Goal: Information Seeking & Learning: Learn about a topic

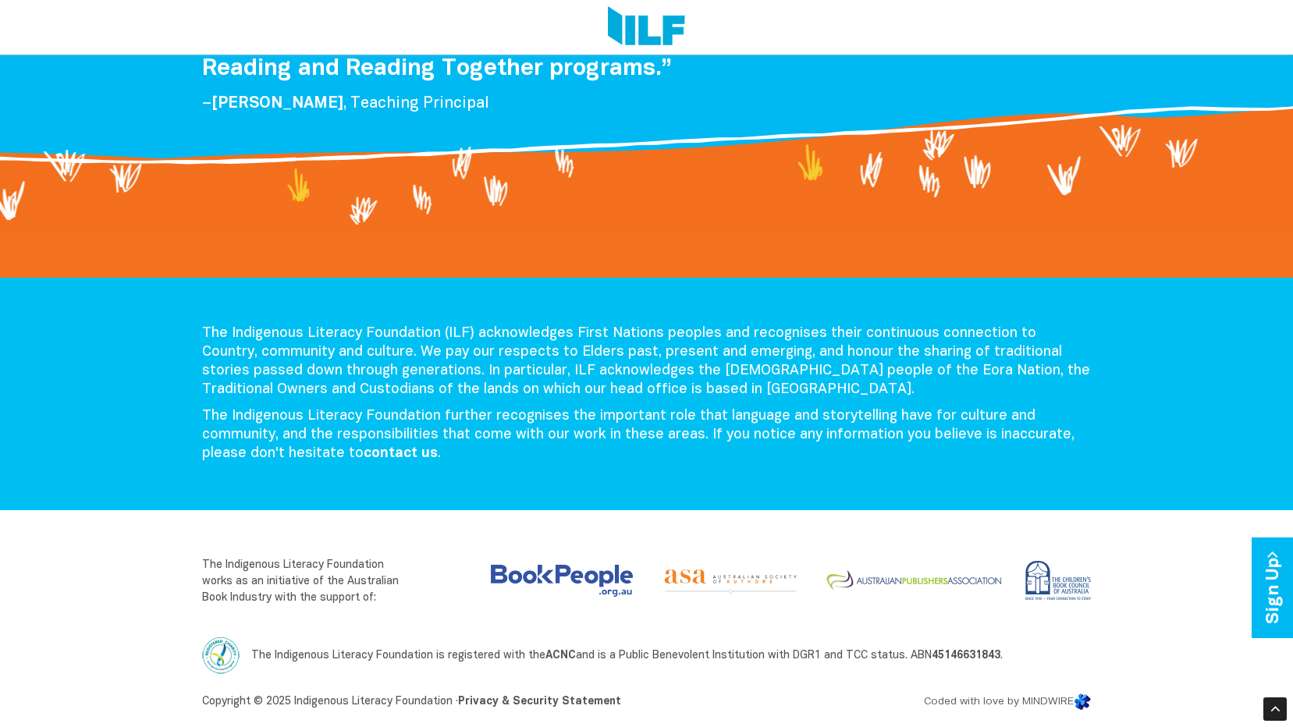
scroll to position [3204, 0]
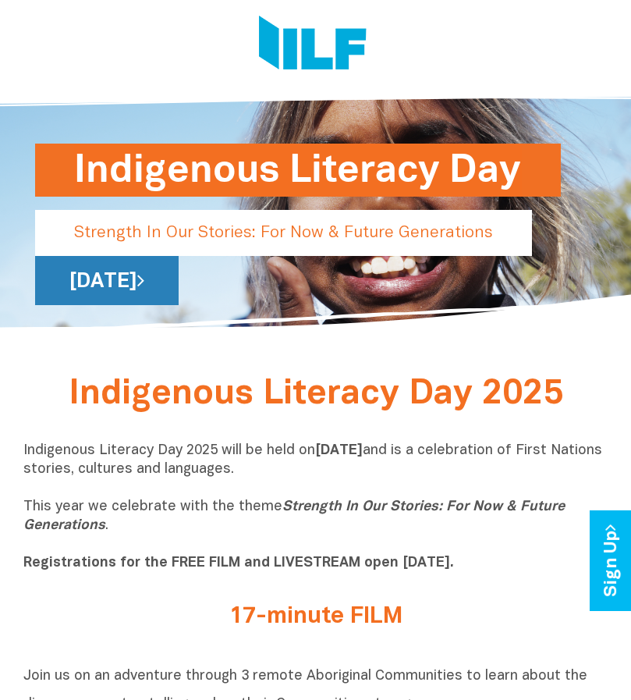
click at [179, 289] on link "[DATE]" at bounding box center [107, 280] width 144 height 49
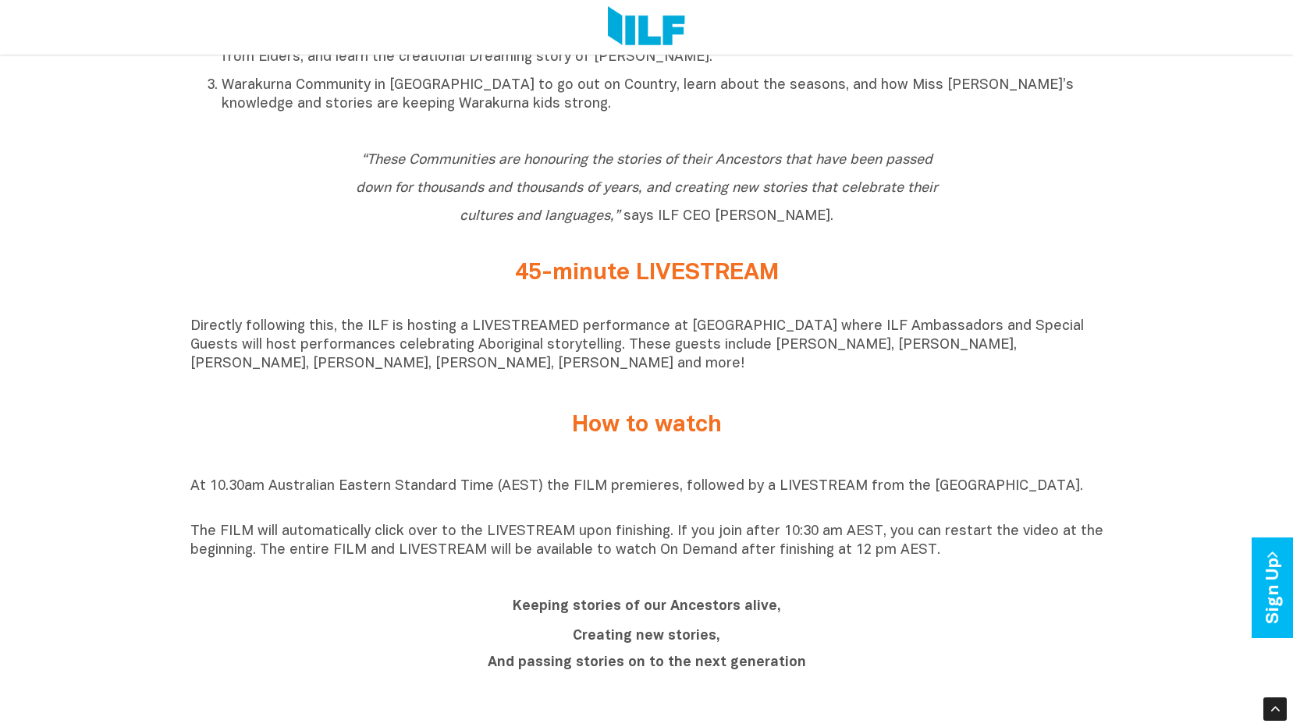
scroll to position [1093, 0]
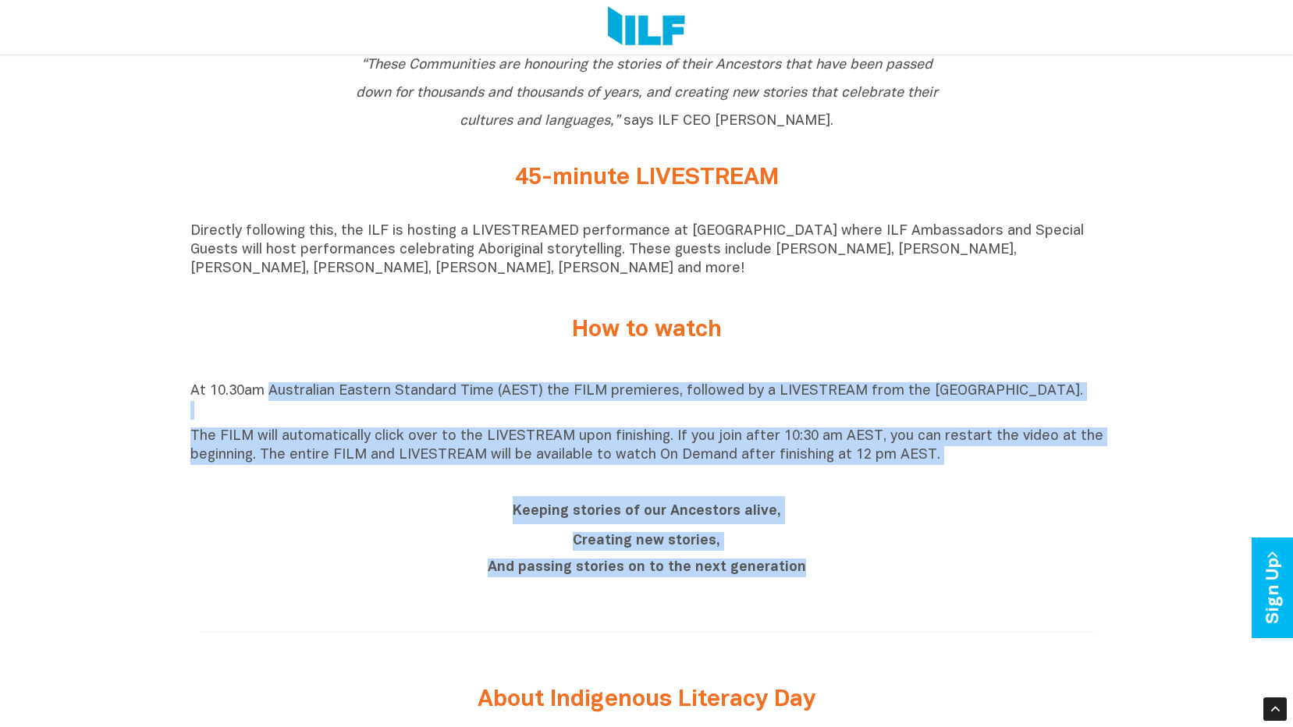
drag, startPoint x: 823, startPoint y: 449, endPoint x: 1071, endPoint y: 499, distance: 252.4
click at [631, 499] on div "Indigenous Literacy Day 2025 Indigenous Literacy Day 2025 will be held [DATE][D…" at bounding box center [646, 453] width 1293 height 1879
drag, startPoint x: 1071, startPoint y: 499, endPoint x: 1061, endPoint y: 500, distance: 10.2
click at [631, 500] on div "Keeping stories of our Ancestors alive, Creating new stories, And passing stori…" at bounding box center [646, 541] width 913 height 112
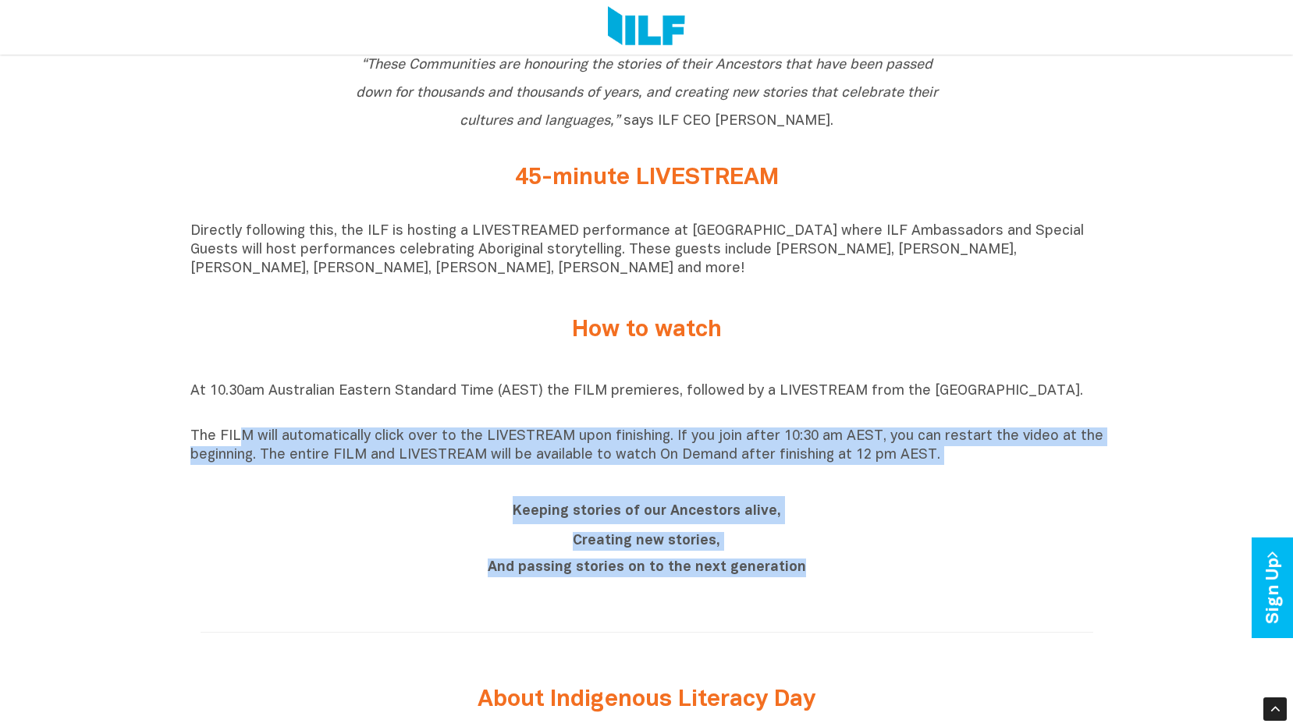
drag, startPoint x: 332, startPoint y: 459, endPoint x: 1004, endPoint y: 543, distance: 677.9
click at [631, 543] on div "Indigenous Literacy Day 2025 Indigenous Literacy Day 2025 will be held [DATE][D…" at bounding box center [646, 453] width 1293 height 1879
drag, startPoint x: 1004, startPoint y: 543, endPoint x: 982, endPoint y: 550, distance: 23.0
click at [631, 543] on div "Keeping stories of our Ancestors alive, Creating new stories, And passing stori…" at bounding box center [646, 540] width 913 height 89
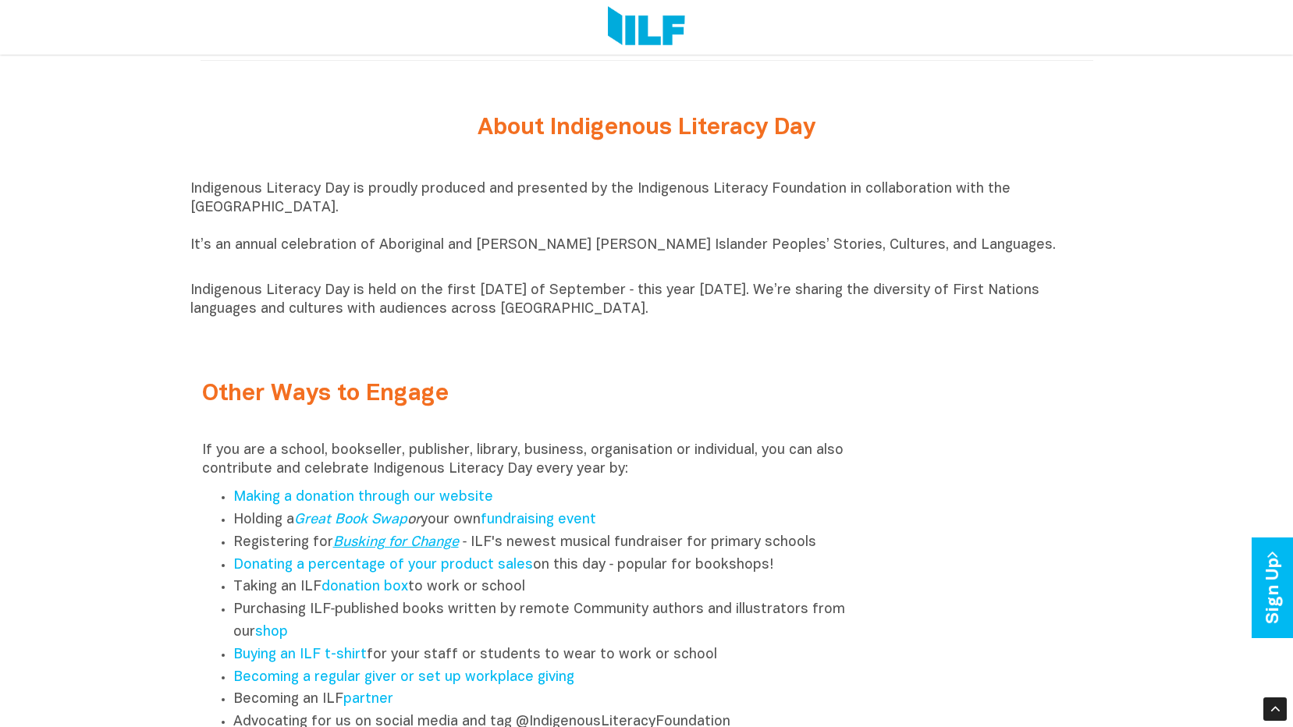
scroll to position [1717, 0]
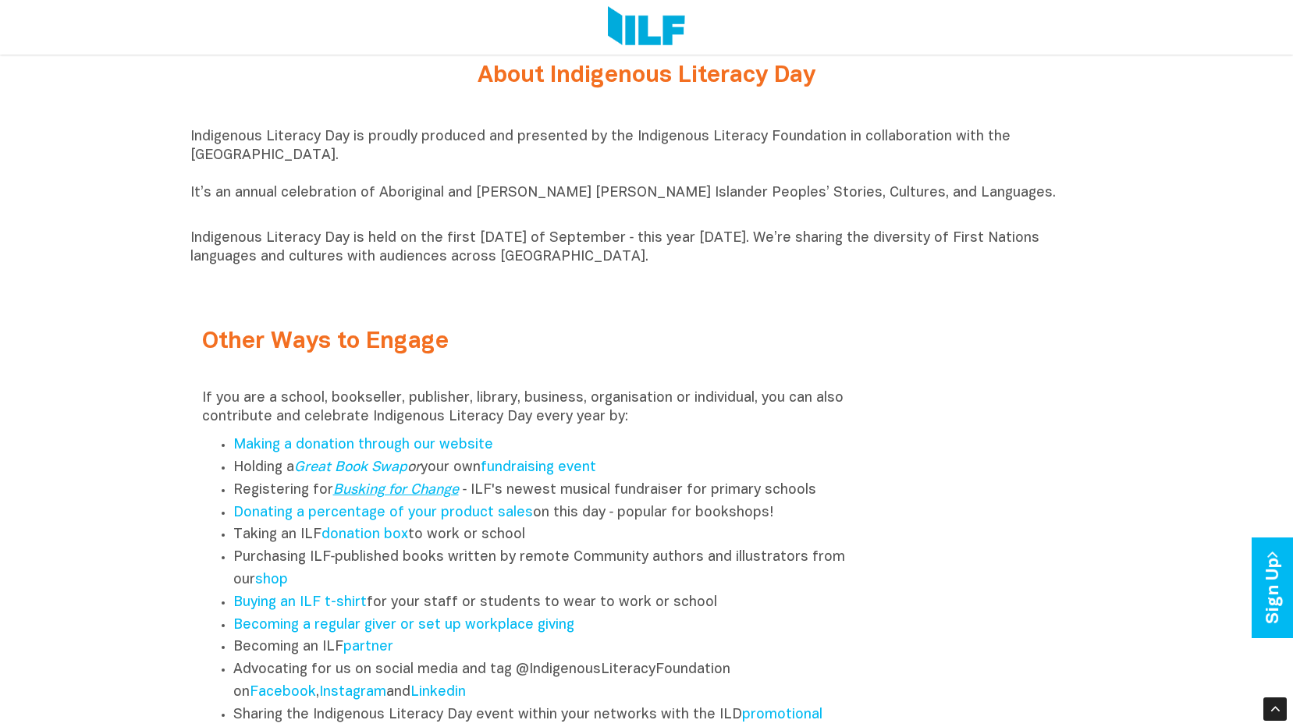
click at [432, 497] on link "Busking for Change" at bounding box center [396, 490] width 126 height 13
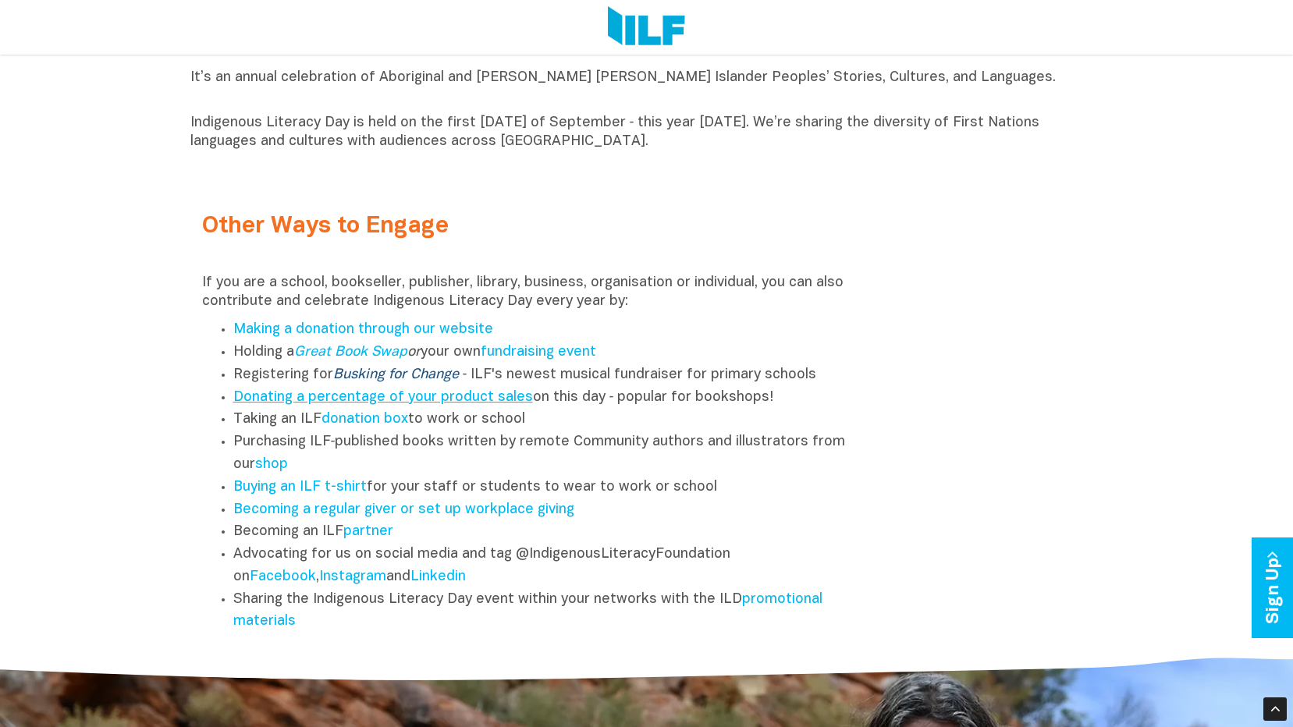
scroll to position [2029, 0]
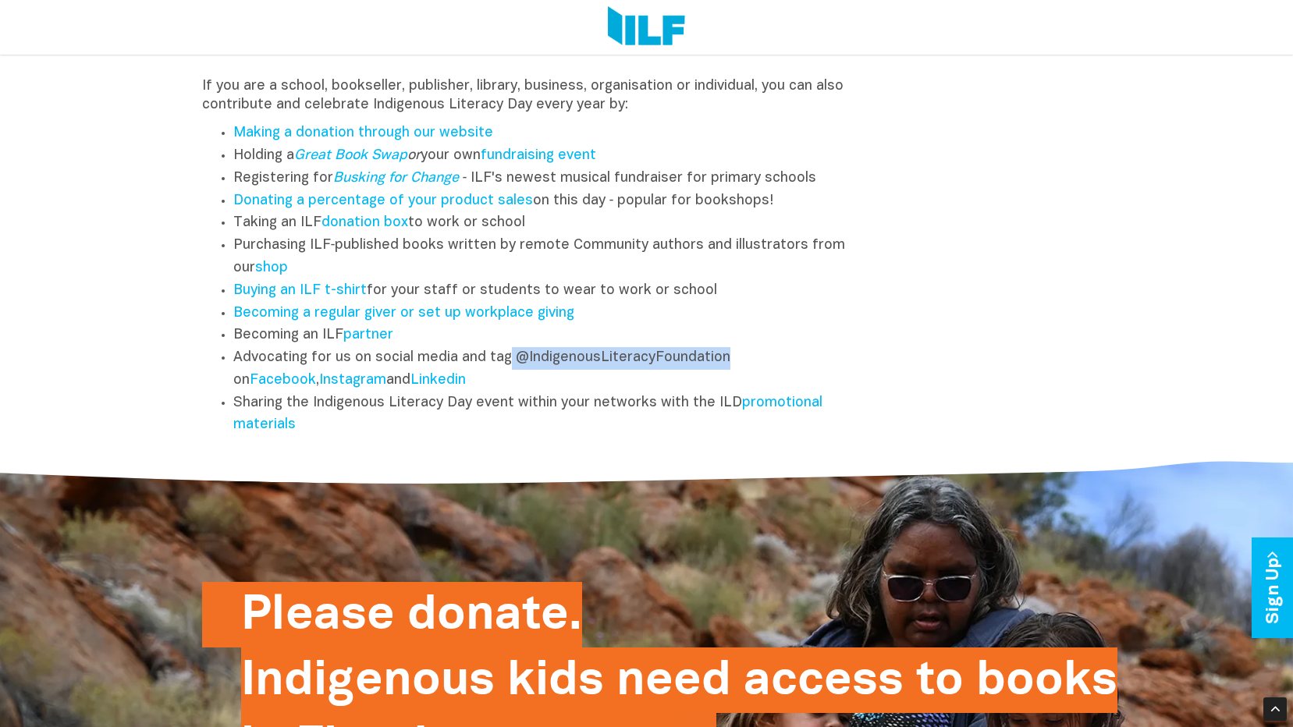
drag, startPoint x: 507, startPoint y: 365, endPoint x: 793, endPoint y: 363, distance: 285.6
click at [631, 363] on li "Advocating for us on social media and tag @IndigenousLiteracyFoundation on Face…" at bounding box center [548, 369] width 631 height 45
click at [595, 410] on li "Sharing the Indigenous Literacy Day event within your networks with the ILD pro…" at bounding box center [548, 415] width 631 height 45
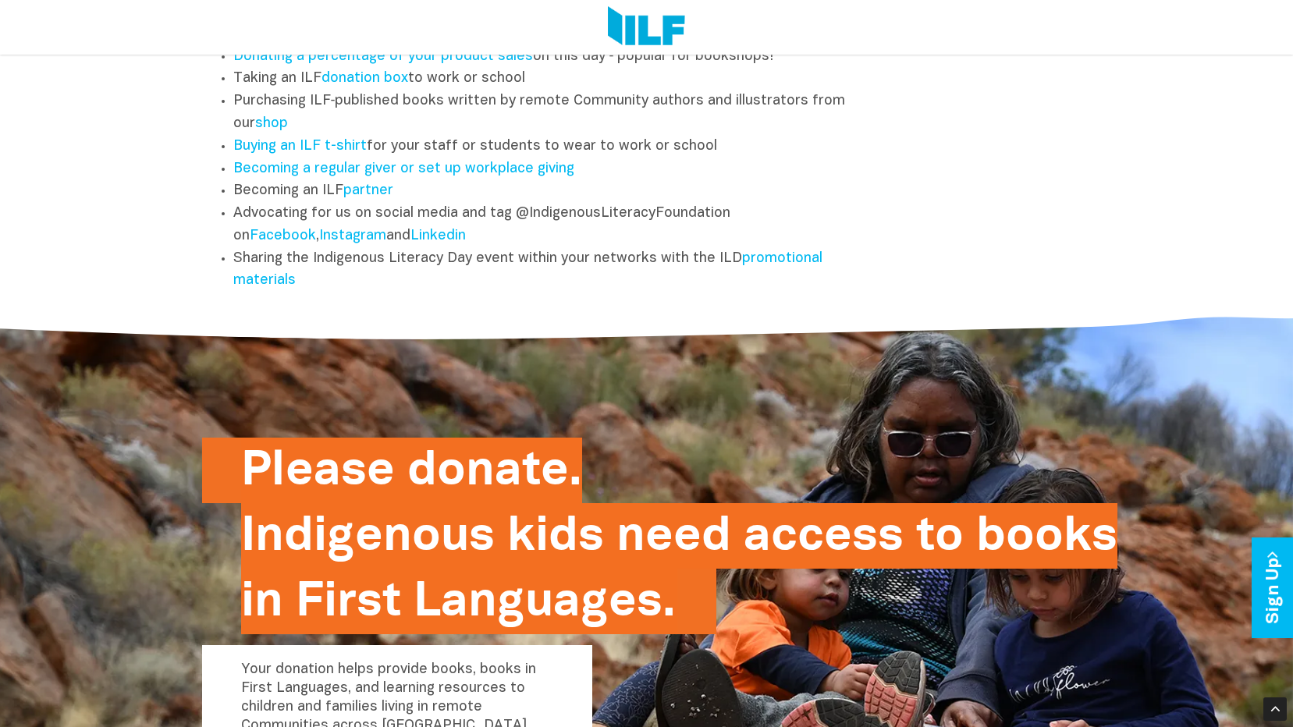
scroll to position [1639, 0]
